Goal: Task Accomplishment & Management: Manage account settings

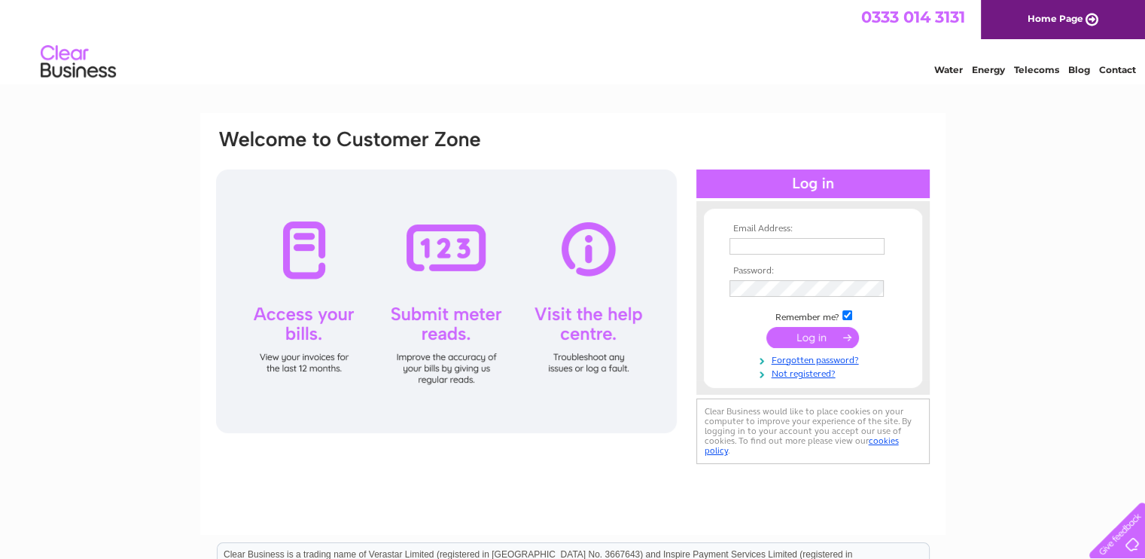
type input "[EMAIL_ADDRESS][DOMAIN_NAME]"
click at [806, 333] on input "submit" at bounding box center [813, 337] width 93 height 21
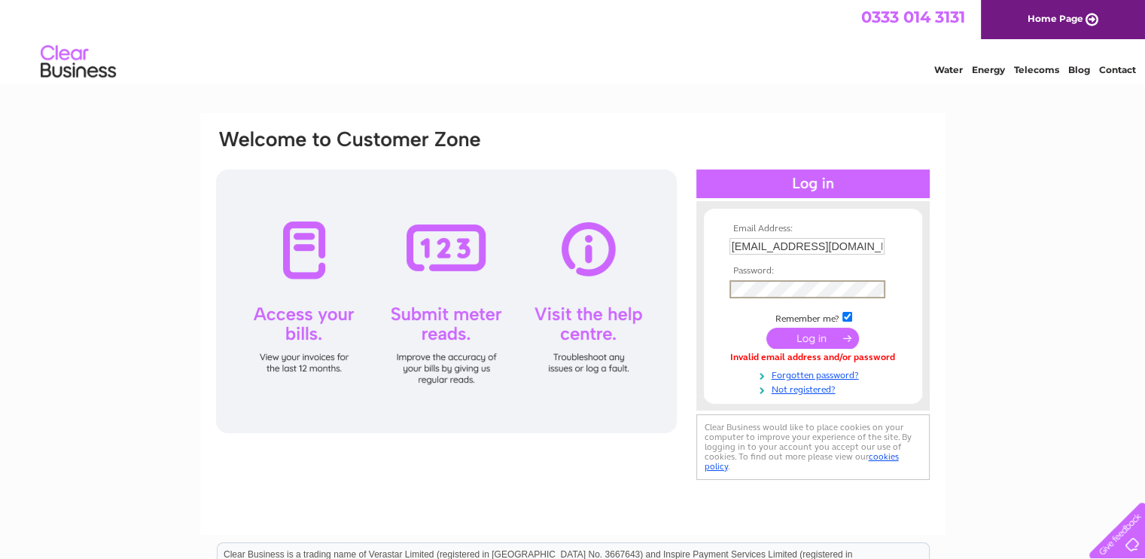
click at [726, 306] on tbody "Email Address: boarshead@btinternet.com Password: Remember me?" at bounding box center [813, 310] width 175 height 172
click at [1028, 354] on div "Email Address: boarshead@btinternet.com Password: Forgotten password?" at bounding box center [572, 452] width 1145 height 679
click at [804, 331] on input "submit" at bounding box center [813, 337] width 93 height 21
click at [791, 387] on link "Not registered?" at bounding box center [815, 387] width 171 height 14
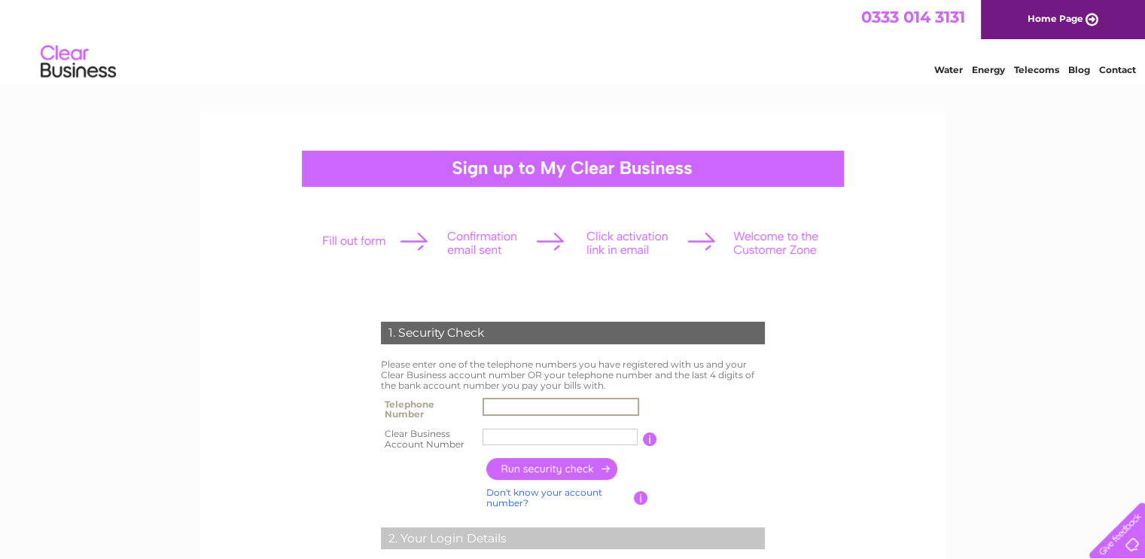
click at [514, 404] on input "text" at bounding box center [561, 407] width 157 height 18
type input "07496930976"
type input "boars hea"
click at [548, 466] on input "button" at bounding box center [552, 469] width 133 height 22
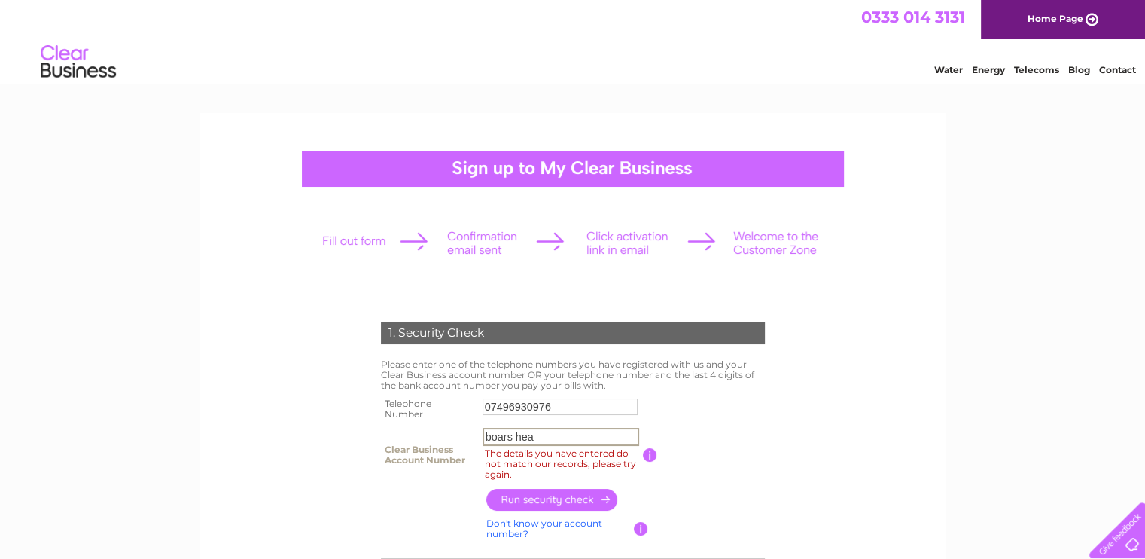
drag, startPoint x: 539, startPoint y: 437, endPoint x: 481, endPoint y: 449, distance: 59.2
click at [481, 449] on td "boars hea The details you have entered do not match our records, please try aga…" at bounding box center [561, 454] width 164 height 61
click at [1111, 69] on link "Contact" at bounding box center [1117, 69] width 37 height 11
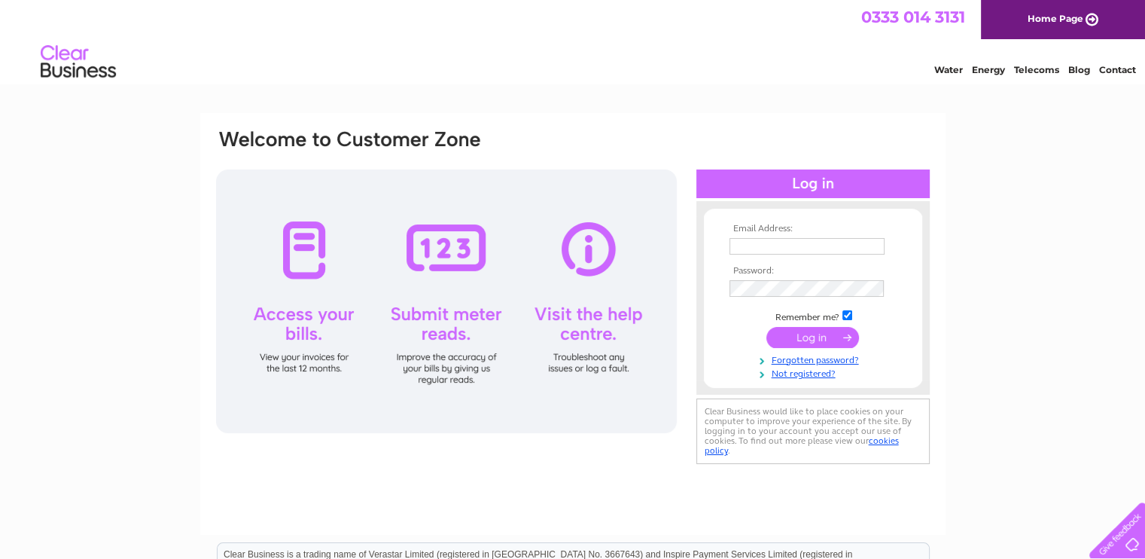
type input "[EMAIL_ADDRESS][DOMAIN_NAME]"
click at [818, 338] on input "submit" at bounding box center [813, 337] width 93 height 21
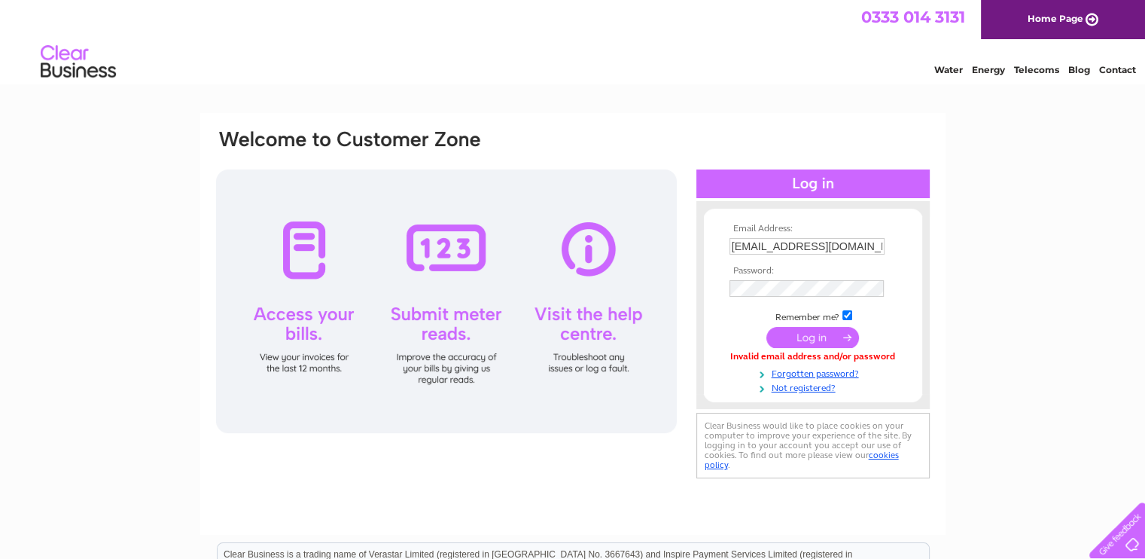
drag, startPoint x: 789, startPoint y: 297, endPoint x: 1015, endPoint y: 361, distance: 234.6
click at [1015, 361] on div "Email Address: boarshead@btinternet.com Password: Forgotten password?" at bounding box center [572, 452] width 1145 height 679
click at [806, 371] on link "Forgotten password?" at bounding box center [815, 372] width 171 height 14
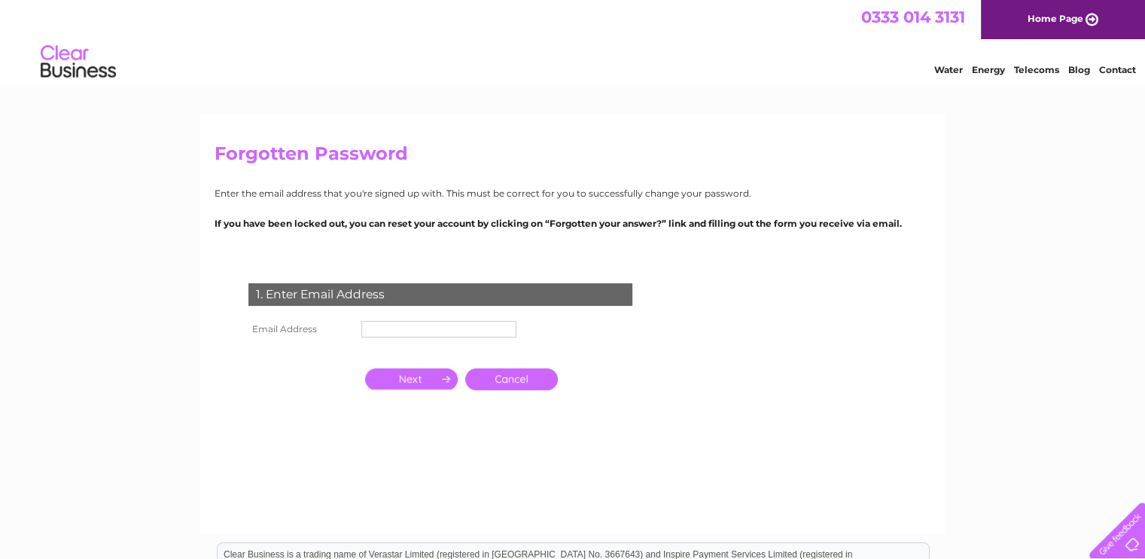
click at [415, 326] on input "text" at bounding box center [438, 329] width 155 height 17
type input "[EMAIL_ADDRESS][DOMAIN_NAME]"
click at [422, 379] on input "button" at bounding box center [411, 380] width 93 height 21
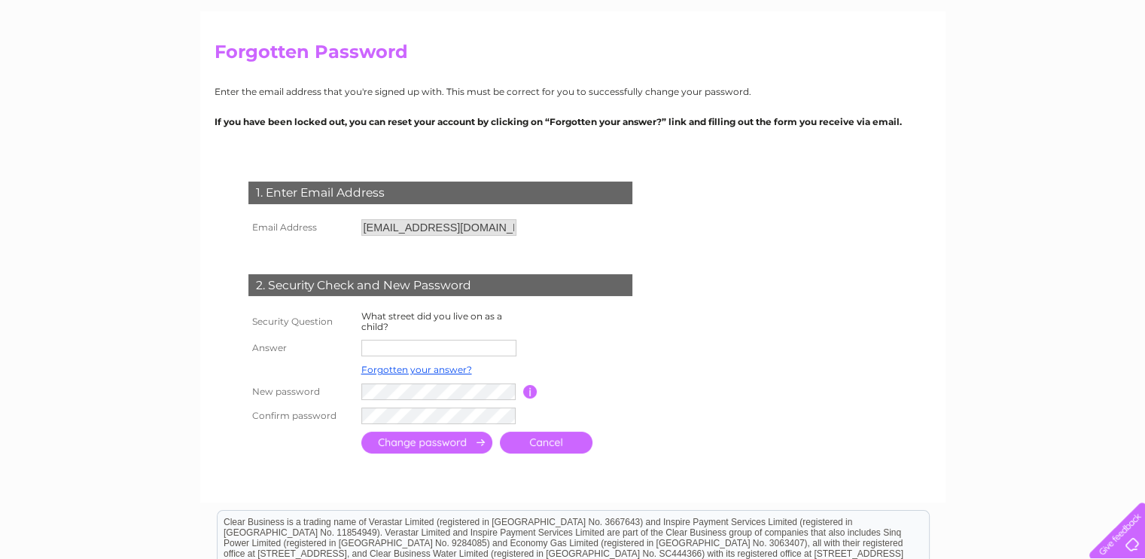
scroll to position [151, 0]
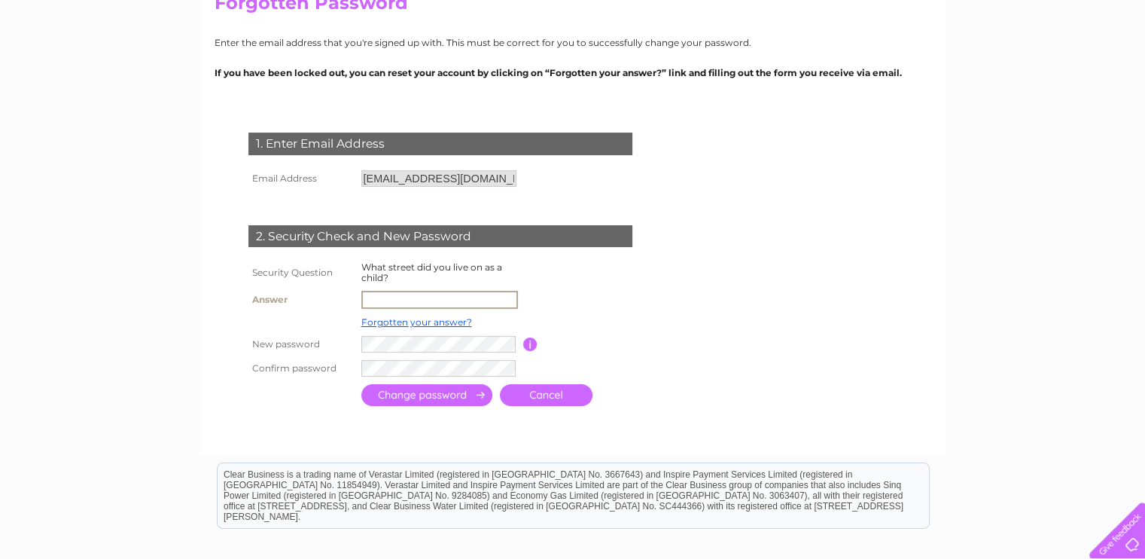
click at [389, 300] on input "text" at bounding box center [439, 300] width 157 height 18
type input "colwyn place"
click at [700, 399] on form "1. Enter Email Address Email Address [EMAIL_ADDRESS][DOMAIN_NAME] Cancel" at bounding box center [573, 270] width 717 height 337
click at [440, 391] on input "submit" at bounding box center [426, 394] width 131 height 22
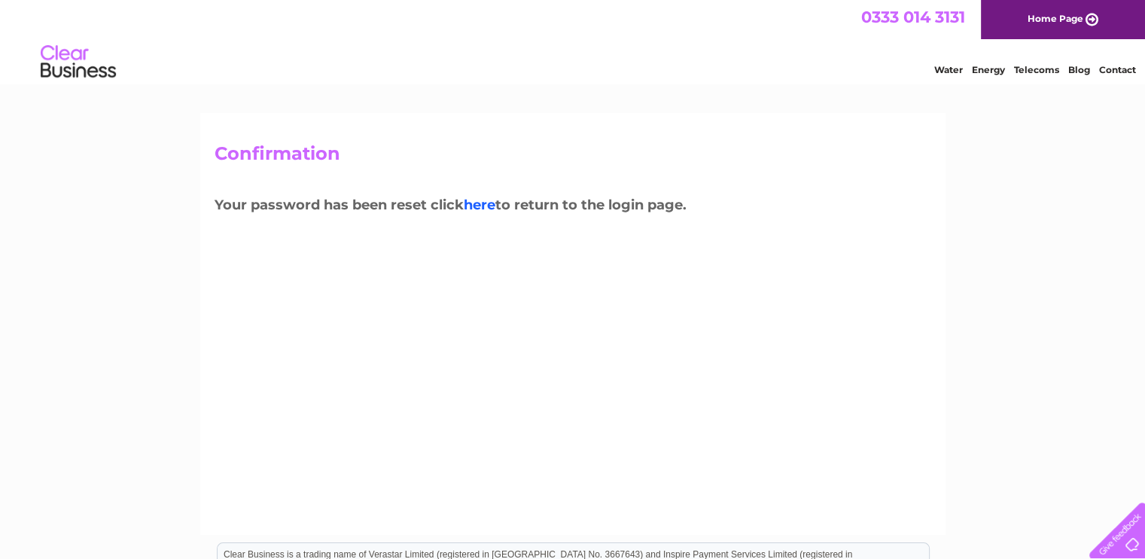
click at [481, 201] on link "here" at bounding box center [480, 205] width 32 height 17
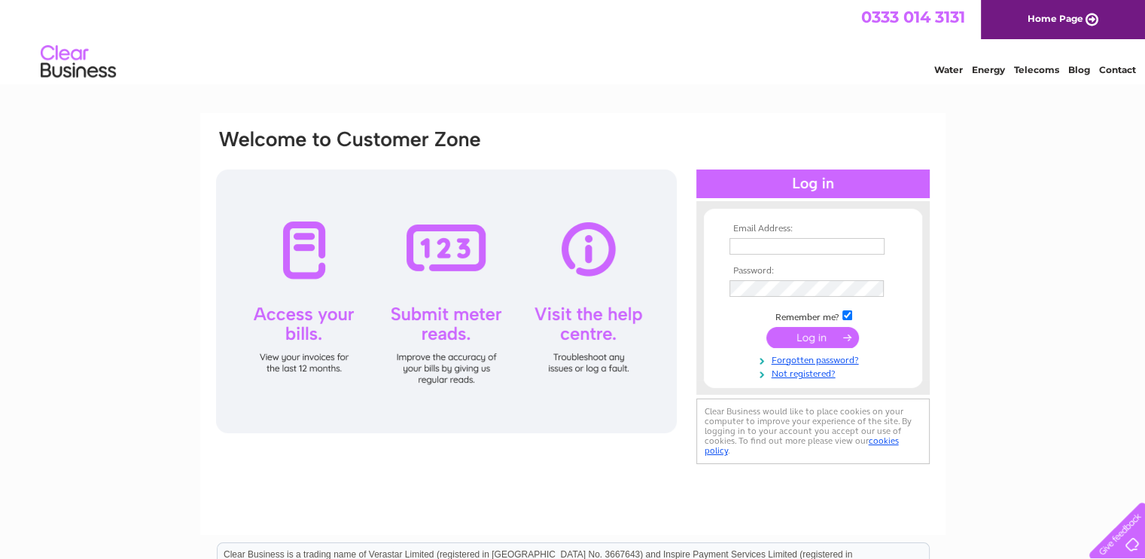
type input "[EMAIL_ADDRESS][DOMAIN_NAME]"
click at [728, 298] on td at bounding box center [813, 289] width 175 height 26
click at [1033, 286] on div "Email Address: [EMAIL_ADDRESS][DOMAIN_NAME] Password: Forgotten password?" at bounding box center [572, 452] width 1145 height 679
click at [813, 334] on input "submit" at bounding box center [813, 337] width 93 height 21
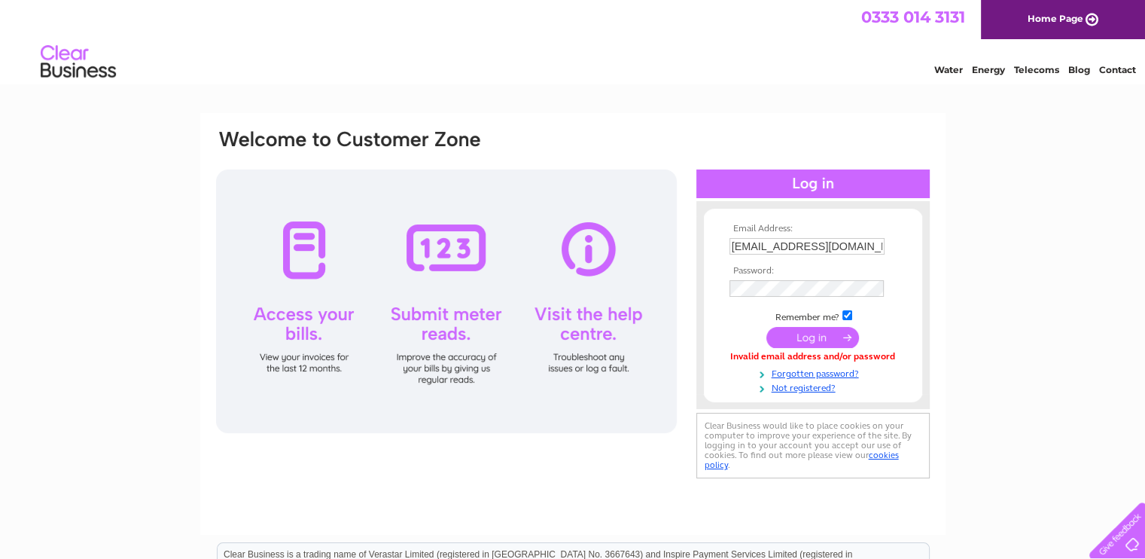
click at [994, 401] on div "Email Address: [EMAIL_ADDRESS][DOMAIN_NAME] Password: Forgotten password?" at bounding box center [572, 452] width 1145 height 679
click at [591, 59] on div "Water Energy Telecoms Blog Contact" at bounding box center [572, 63] width 1145 height 49
